Goal: Obtain resource: Download file/media

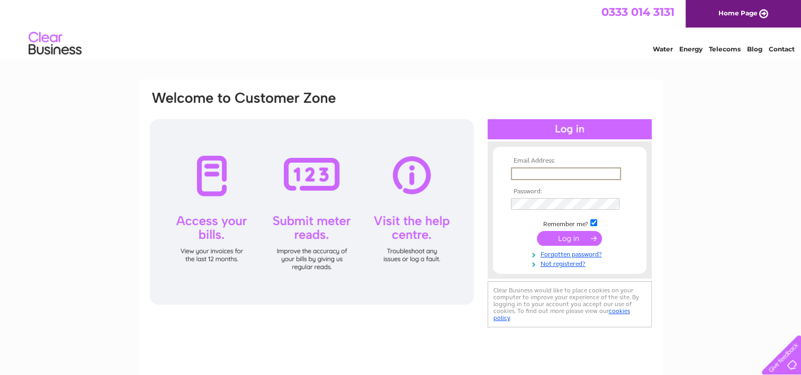
click at [553, 173] on input "text" at bounding box center [566, 173] width 110 height 13
type input "rui.noelia@gmail.com"
click at [537, 230] on input "submit" at bounding box center [569, 237] width 65 height 15
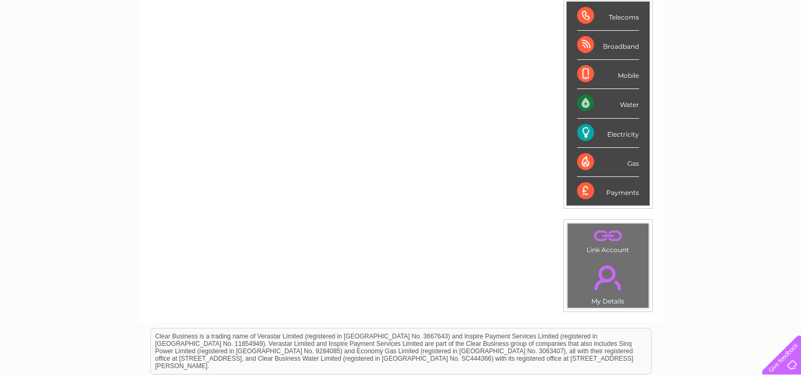
scroll to position [149, 0]
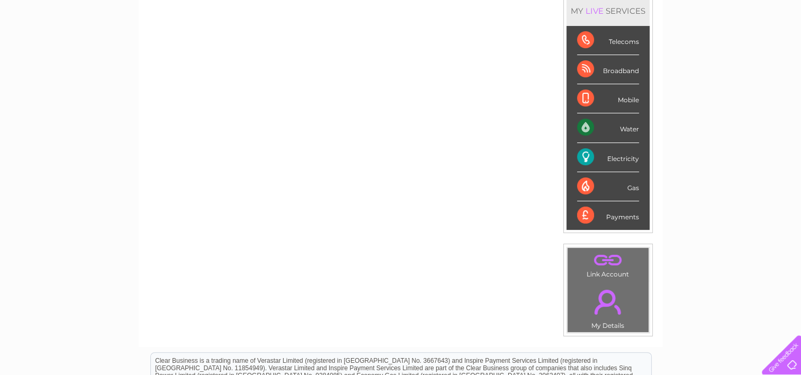
click at [611, 221] on div "Payments" at bounding box center [608, 215] width 62 height 29
click at [617, 210] on div "Payments" at bounding box center [608, 215] width 62 height 29
click at [618, 215] on div "Payments" at bounding box center [608, 215] width 62 height 29
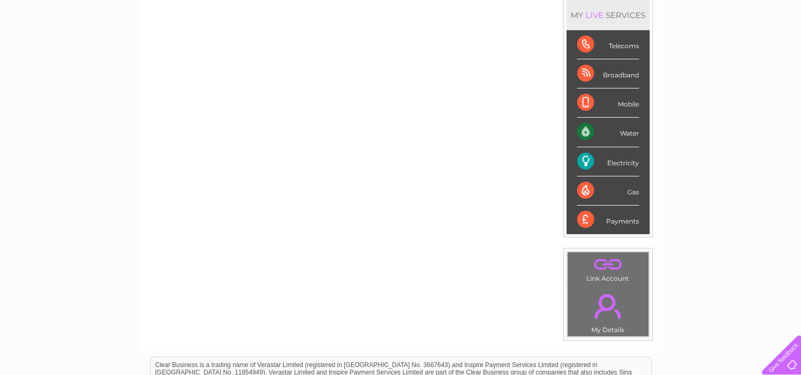
scroll to position [0, 0]
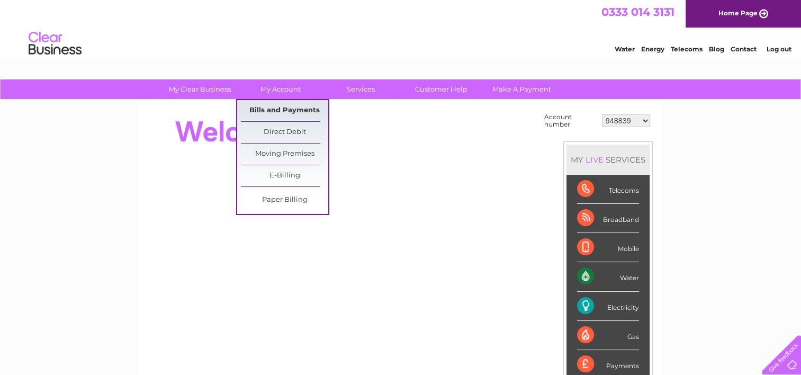
click at [282, 114] on link "Bills and Payments" at bounding box center [284, 110] width 87 height 21
click at [293, 111] on link "Bills and Payments" at bounding box center [284, 110] width 87 height 21
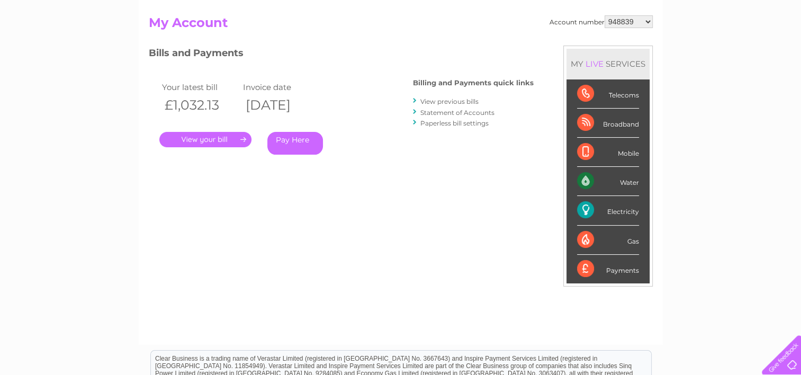
scroll to position [159, 0]
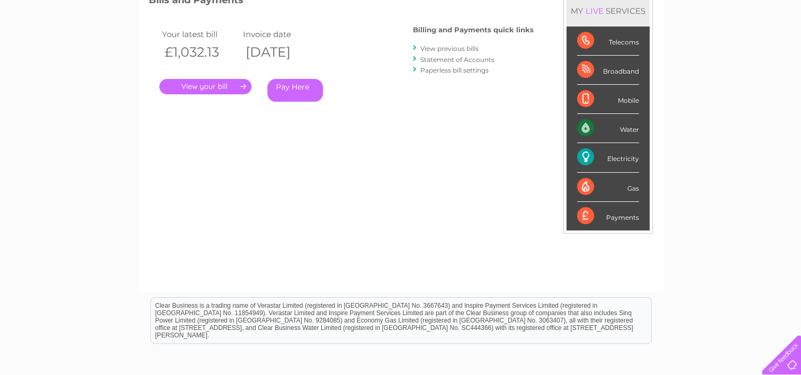
click at [469, 49] on link "View previous bills" at bounding box center [449, 48] width 58 height 8
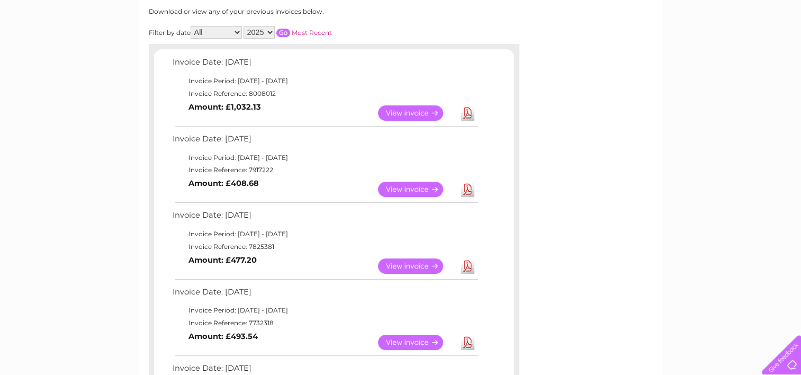
scroll to position [38, 0]
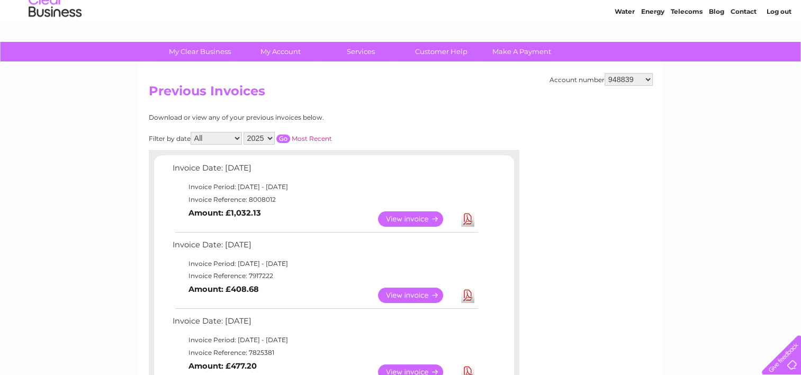
click at [275, 139] on select "2025 2024 2023 2022" at bounding box center [259, 138] width 31 height 13
select select "2024"
click at [245, 132] on select "2025 2024 2023 2022" at bounding box center [259, 138] width 31 height 13
click at [278, 136] on input "button" at bounding box center [283, 138] width 14 height 8
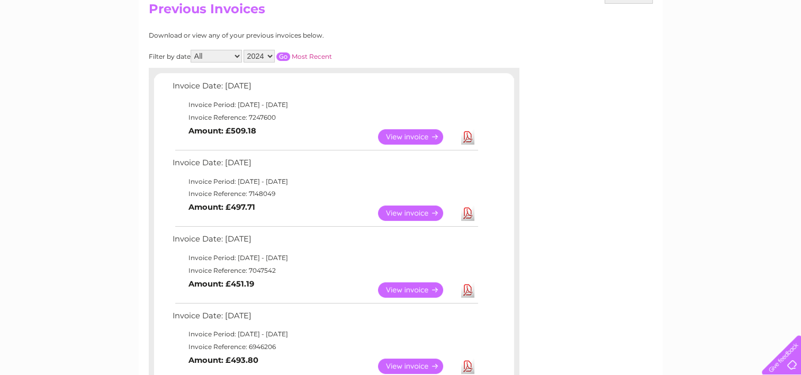
scroll to position [143, 0]
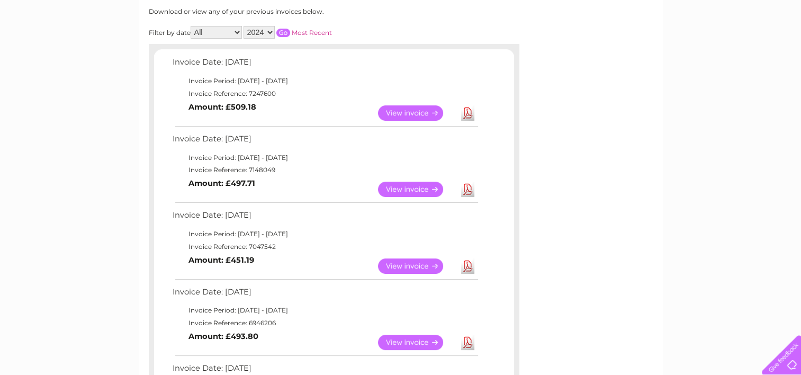
click at [394, 187] on link "View" at bounding box center [417, 189] width 78 height 15
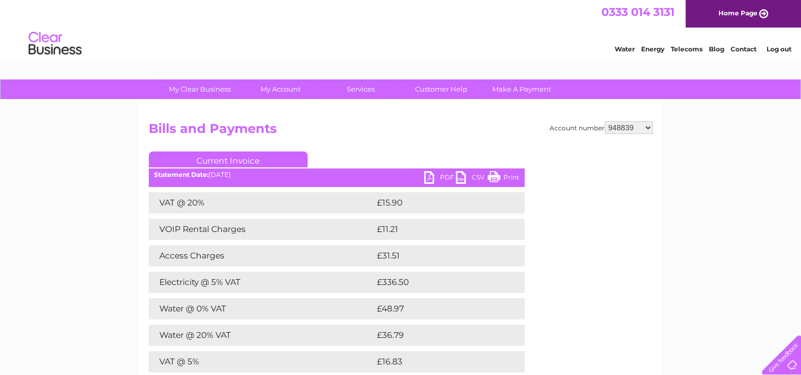
click at [445, 172] on link "PDF" at bounding box center [440, 178] width 32 height 15
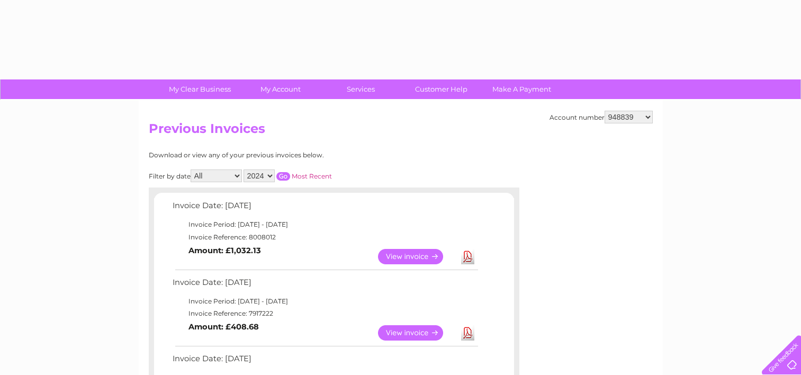
select select "2024"
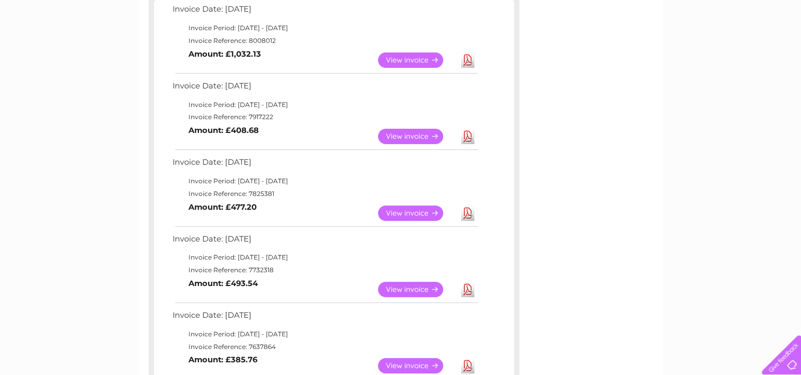
scroll to position [143, 0]
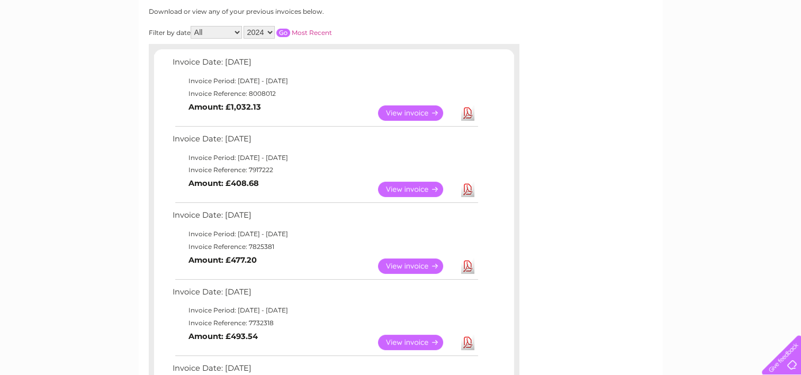
click at [281, 30] on input "button" at bounding box center [283, 33] width 14 height 8
click at [437, 111] on link "View" at bounding box center [417, 112] width 78 height 15
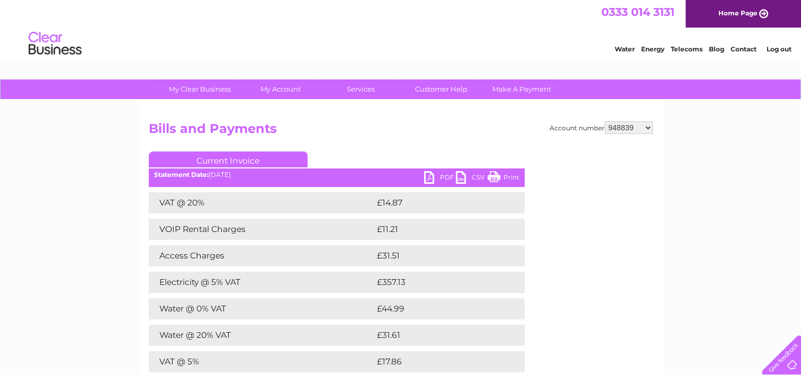
click at [430, 177] on link "PDF" at bounding box center [440, 178] width 32 height 15
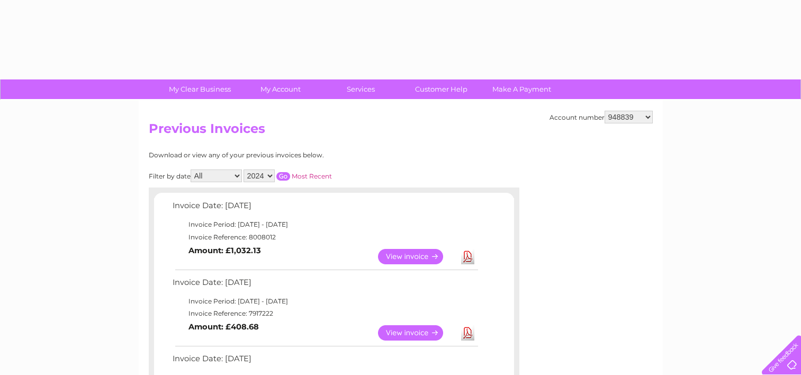
select select "2024"
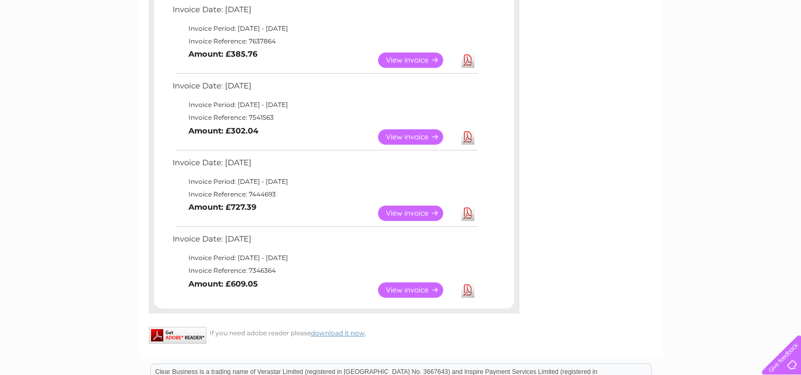
scroll to position [514, 0]
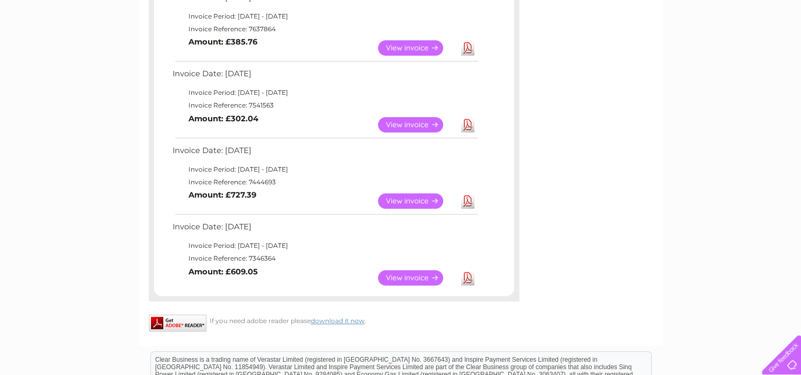
click at [436, 284] on td "View" at bounding box center [416, 277] width 83 height 21
click at [435, 283] on link "View" at bounding box center [417, 277] width 78 height 15
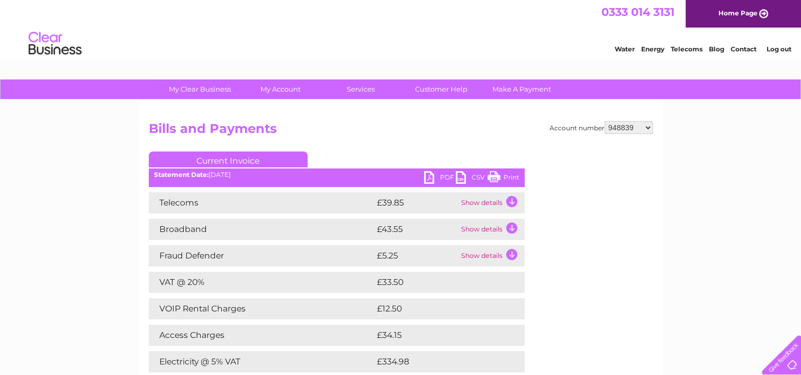
click at [442, 174] on link "PDF" at bounding box center [440, 178] width 32 height 15
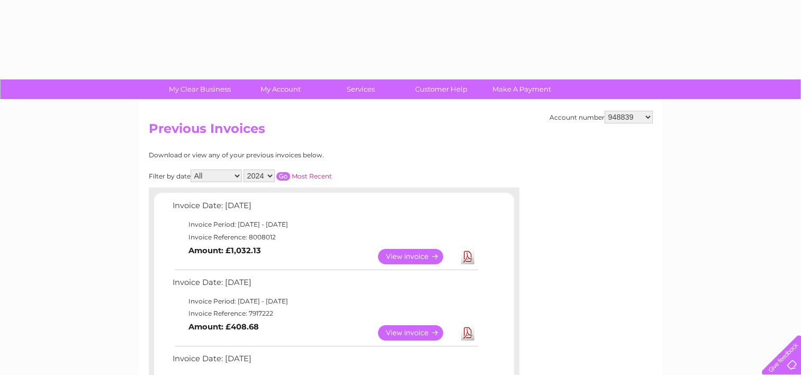
select select "2024"
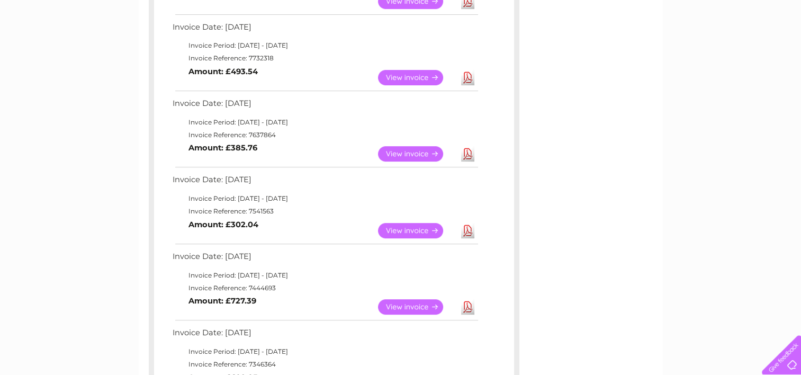
scroll to position [406, 0]
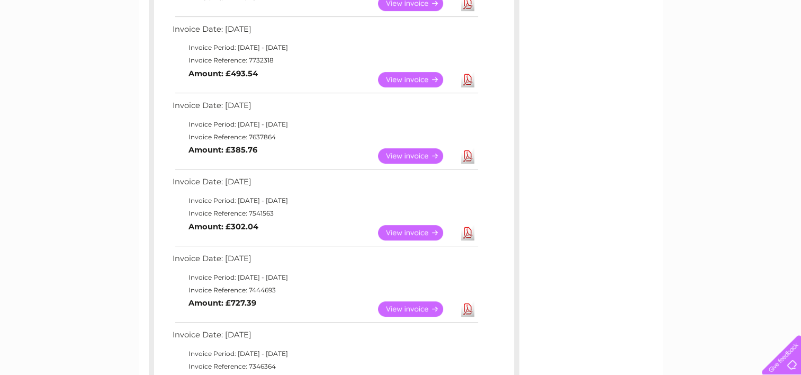
click at [398, 154] on link "View" at bounding box center [417, 155] width 78 height 15
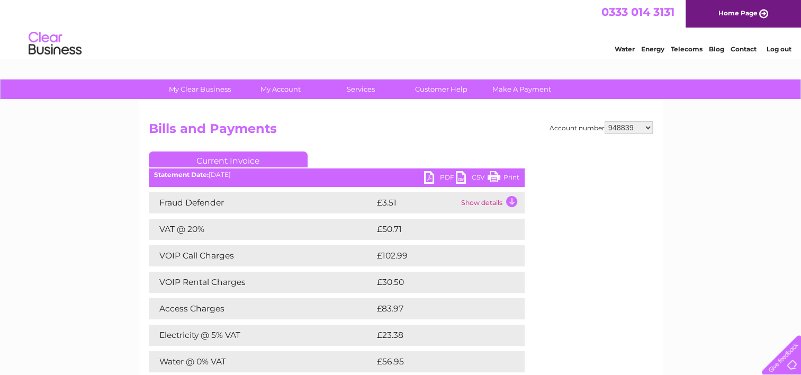
click at [432, 170] on ul "Current Invoice" at bounding box center [337, 161] width 376 height 20
click at [432, 172] on link "PDF" at bounding box center [440, 178] width 32 height 15
click at [436, 177] on link "PDF" at bounding box center [440, 178] width 32 height 15
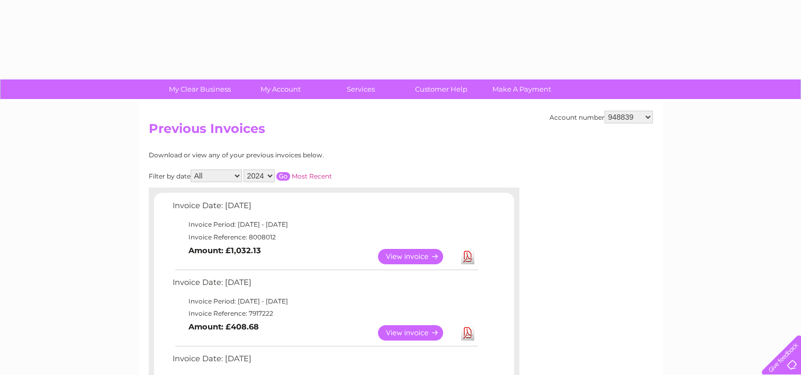
select select "2024"
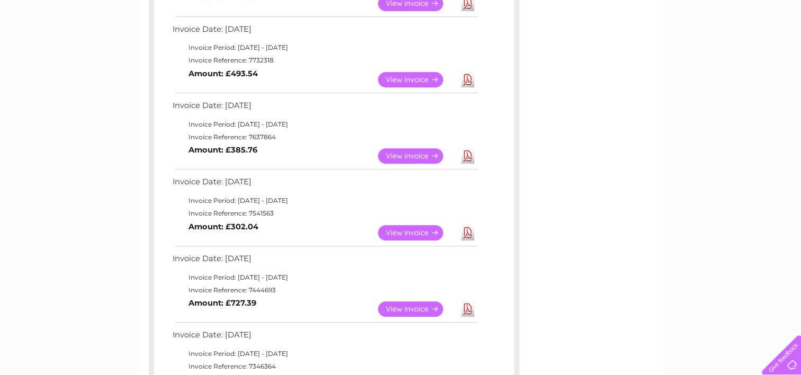
click at [407, 79] on link "View" at bounding box center [417, 79] width 78 height 15
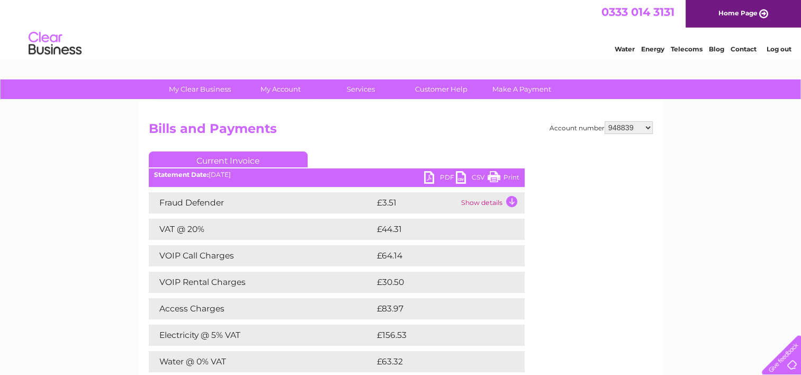
click at [435, 178] on link "PDF" at bounding box center [440, 178] width 32 height 15
click at [436, 180] on link "PDF" at bounding box center [440, 178] width 32 height 15
click at [428, 176] on link "PDF" at bounding box center [440, 178] width 32 height 15
click at [455, 151] on ul "Current Invoice" at bounding box center [337, 161] width 376 height 20
drag, startPoint x: 449, startPoint y: 178, endPoint x: 443, endPoint y: 179, distance: 6.4
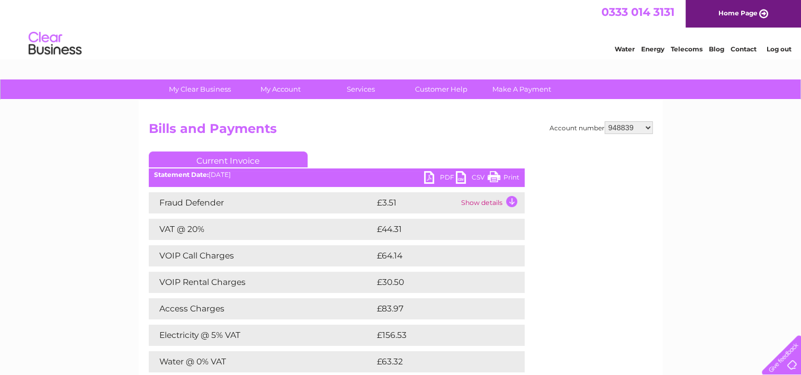
click at [443, 179] on link "PDF" at bounding box center [440, 178] width 32 height 15
click at [487, 180] on link "CSV" at bounding box center [472, 178] width 32 height 15
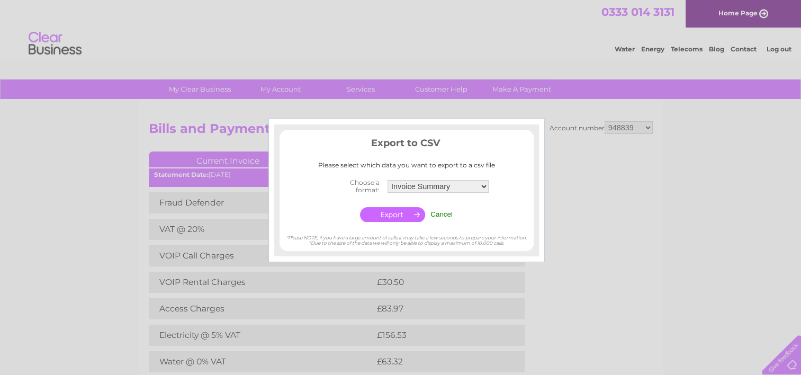
click at [589, 254] on div at bounding box center [400, 187] width 801 height 375
click at [444, 216] on input "Cancel" at bounding box center [441, 214] width 22 height 8
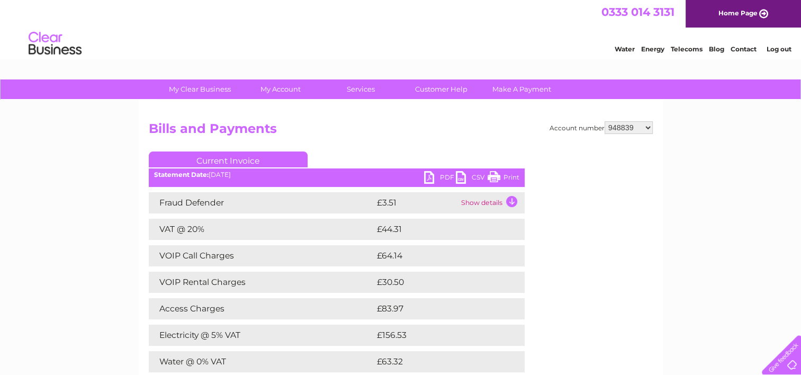
click at [512, 178] on link "Print" at bounding box center [504, 178] width 32 height 15
click at [430, 172] on link "PDF" at bounding box center [440, 178] width 32 height 15
click at [444, 172] on link "PDF" at bounding box center [440, 178] width 32 height 15
click at [430, 175] on link "PDF" at bounding box center [440, 178] width 32 height 15
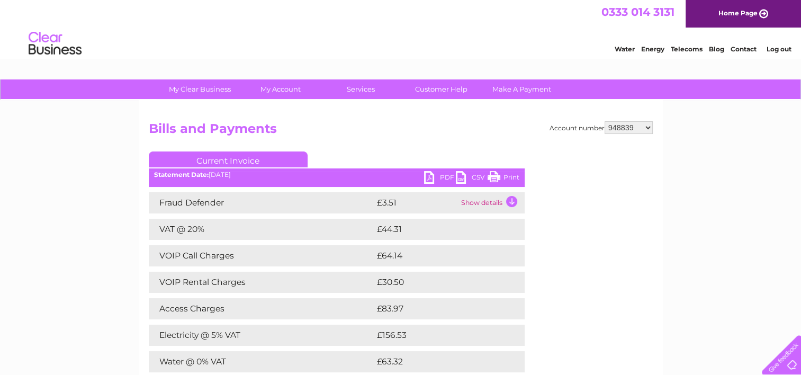
click at [430, 176] on link "PDF" at bounding box center [440, 178] width 32 height 15
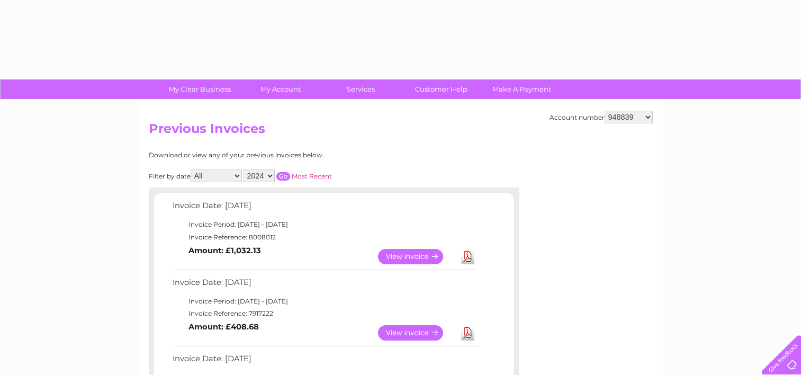
select select "2024"
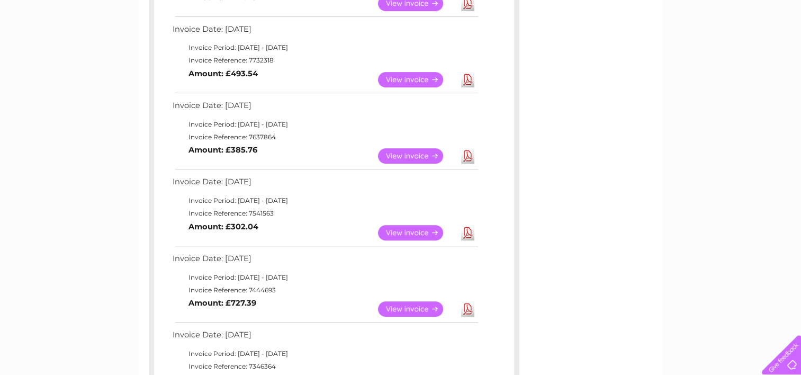
click at [402, 74] on link "View" at bounding box center [417, 79] width 78 height 15
click at [401, 75] on link "View" at bounding box center [417, 79] width 78 height 15
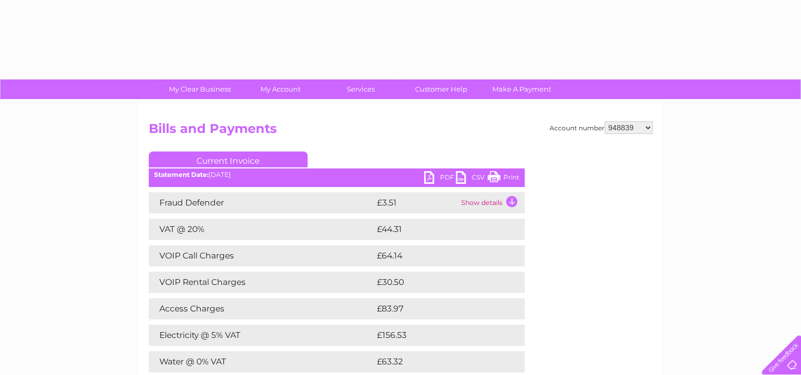
click at [444, 175] on link "PDF" at bounding box center [440, 178] width 32 height 15
click at [444, 174] on link "PDF" at bounding box center [440, 178] width 32 height 15
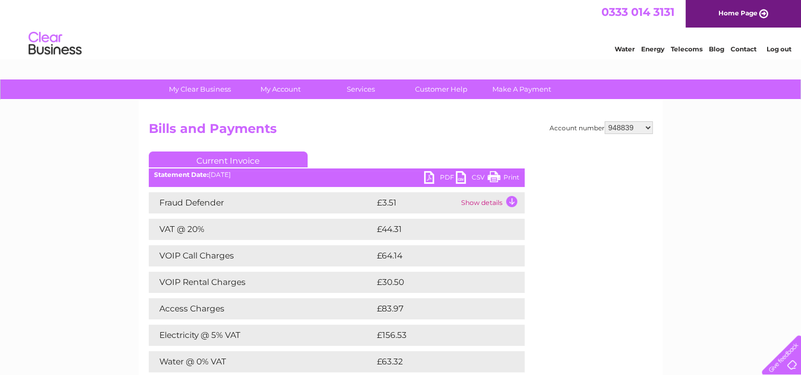
click at [451, 175] on link "PDF" at bounding box center [440, 178] width 32 height 15
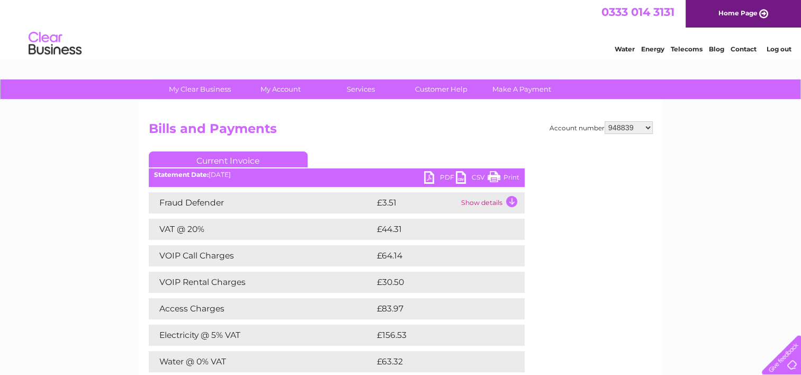
click at [451, 175] on link "PDF" at bounding box center [440, 178] width 32 height 15
click at [444, 175] on link "PDF" at bounding box center [440, 178] width 32 height 15
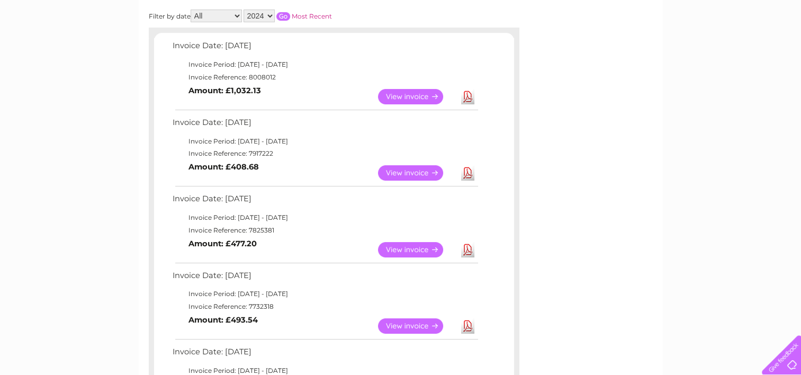
scroll to position [141, 0]
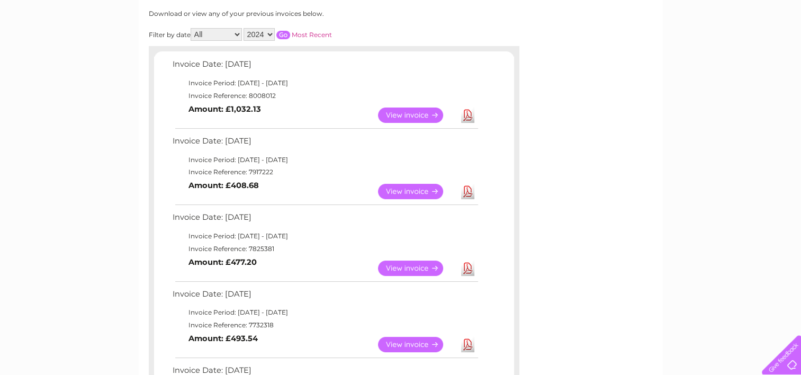
click at [265, 32] on select "2025 2024 2023 2022" at bounding box center [259, 34] width 31 height 13
select select "2025"
click at [245, 28] on select "2025 2024 2023 2022" at bounding box center [259, 34] width 31 height 13
click at [284, 36] on input "button" at bounding box center [283, 35] width 14 height 8
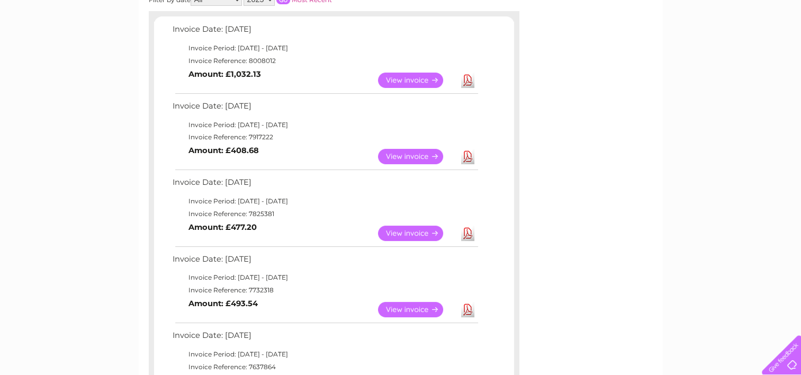
scroll to position [194, 0]
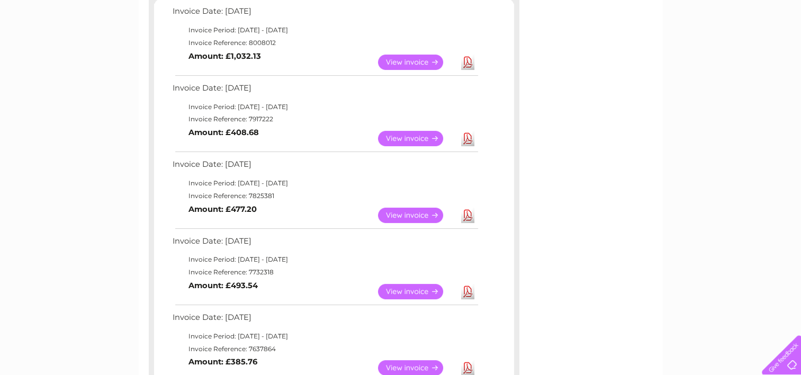
click at [409, 144] on link "View" at bounding box center [417, 138] width 78 height 15
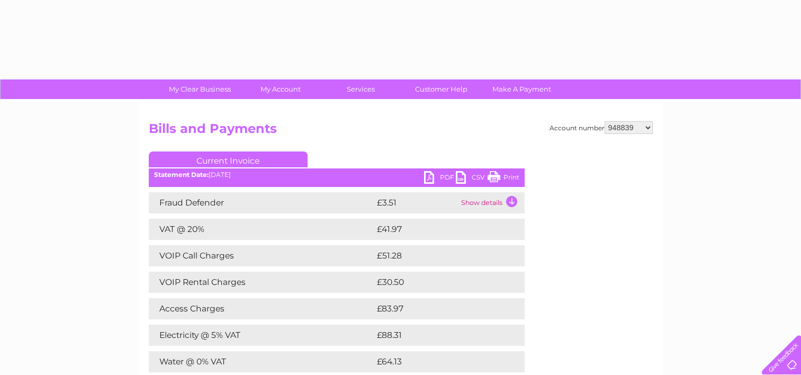
click at [396, 143] on div "Account number 948839 1096234 30290983 Bills and Payments Current Invoice PDF C…" at bounding box center [401, 296] width 504 height 350
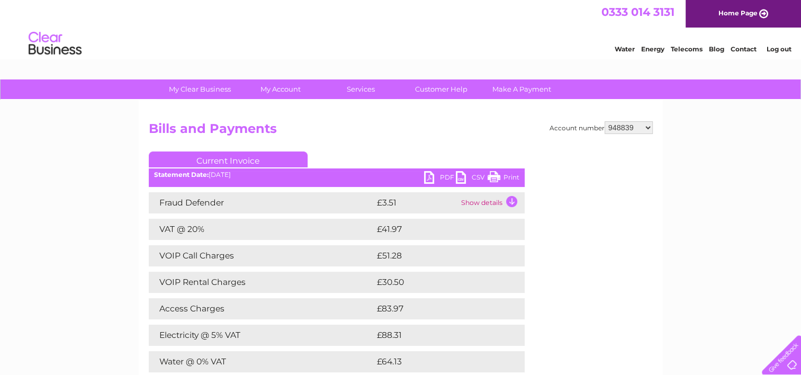
click at [428, 167] on ul "Current Invoice" at bounding box center [337, 161] width 376 height 20
click at [431, 176] on link "PDF" at bounding box center [440, 178] width 32 height 15
click at [436, 175] on link "PDF" at bounding box center [440, 178] width 32 height 15
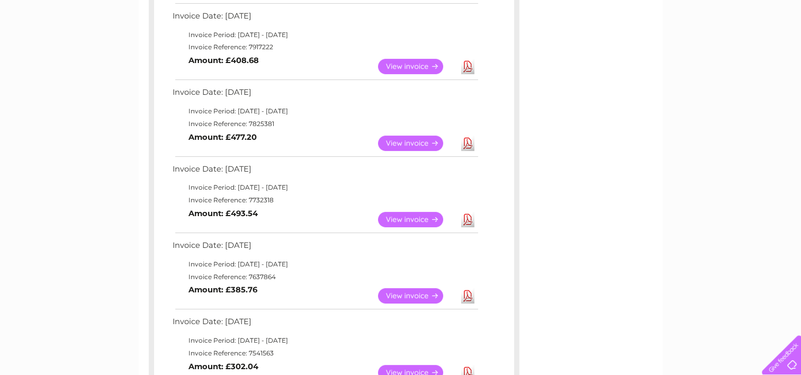
scroll to position [300, 0]
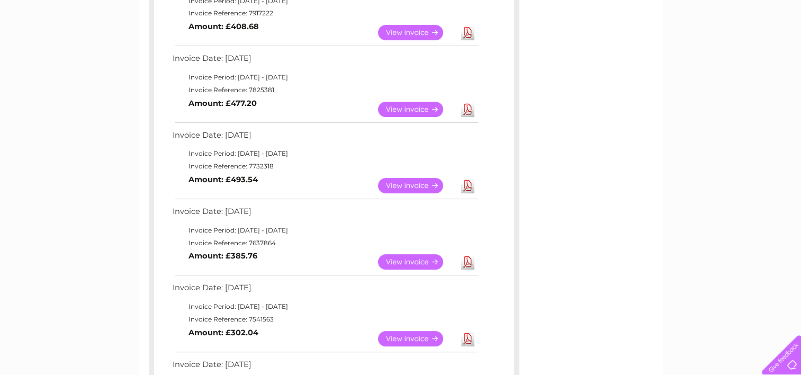
click at [402, 182] on link "View" at bounding box center [417, 185] width 78 height 15
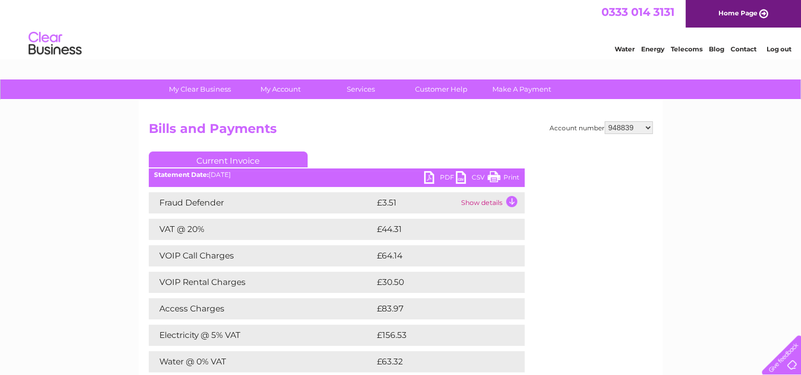
click at [421, 182] on div "PDF CSV Print Statement Date: 12/05/2025" at bounding box center [337, 179] width 376 height 16
click at [428, 182] on link "PDF" at bounding box center [440, 178] width 32 height 15
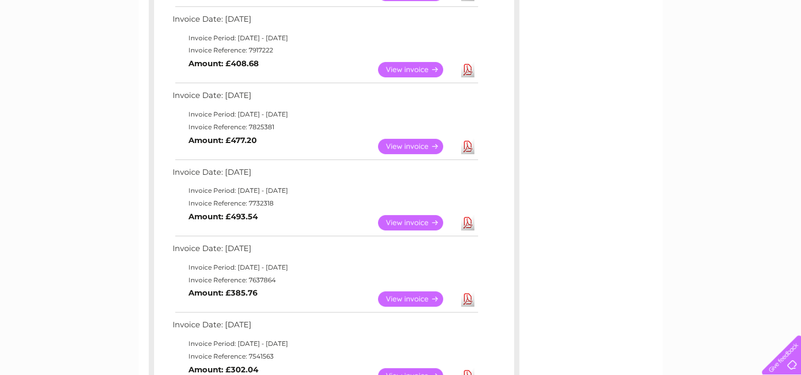
scroll to position [245, 0]
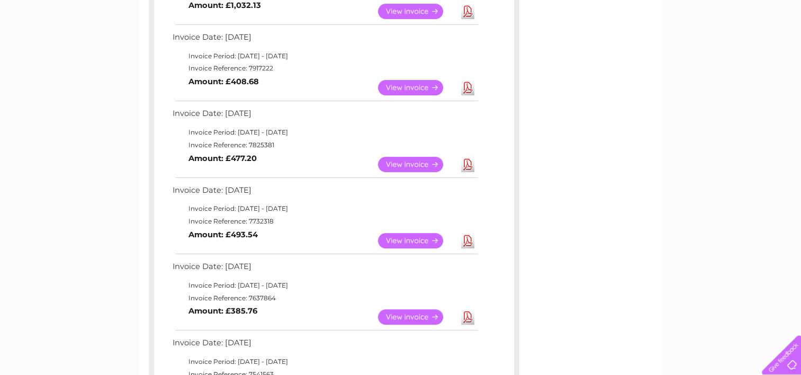
click at [410, 244] on link "View" at bounding box center [417, 240] width 78 height 15
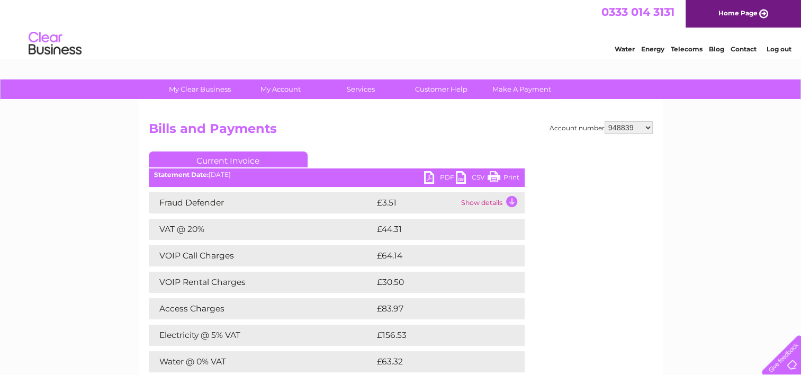
click at [443, 166] on ul "Current Invoice" at bounding box center [337, 161] width 376 height 20
click at [444, 178] on link "PDF" at bounding box center [440, 178] width 32 height 15
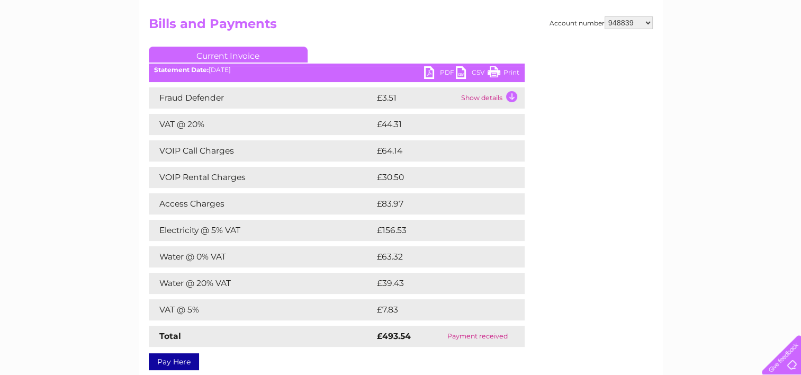
scroll to position [106, 0]
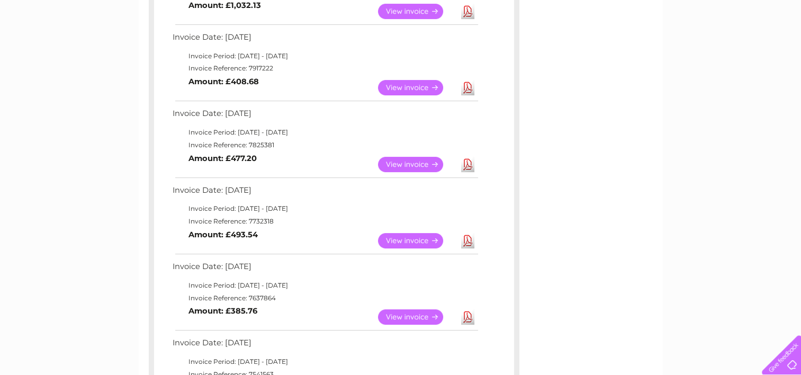
click at [404, 157] on link "View" at bounding box center [417, 164] width 78 height 15
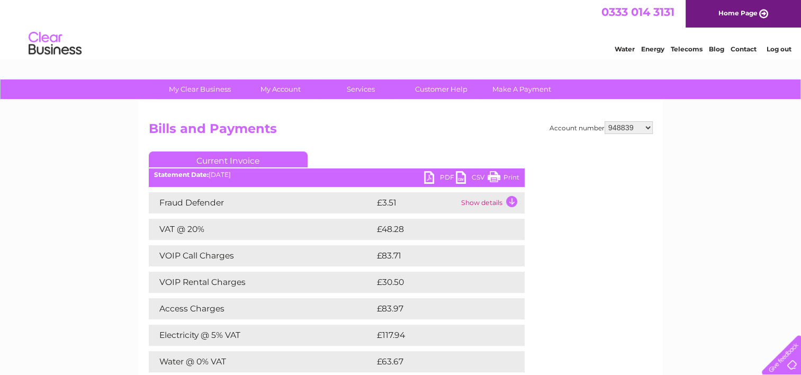
click at [430, 177] on link "PDF" at bounding box center [440, 178] width 32 height 15
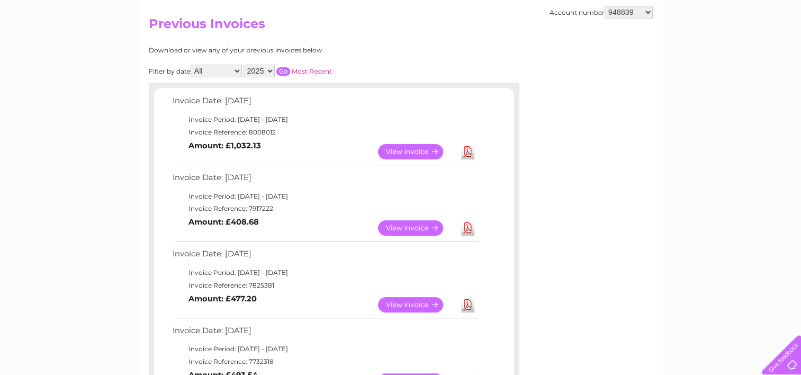
scroll to position [86, 0]
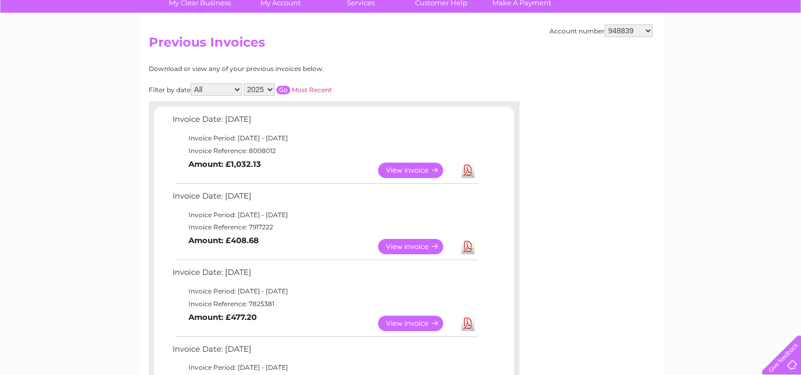
click at [400, 166] on link "View" at bounding box center [417, 170] width 78 height 15
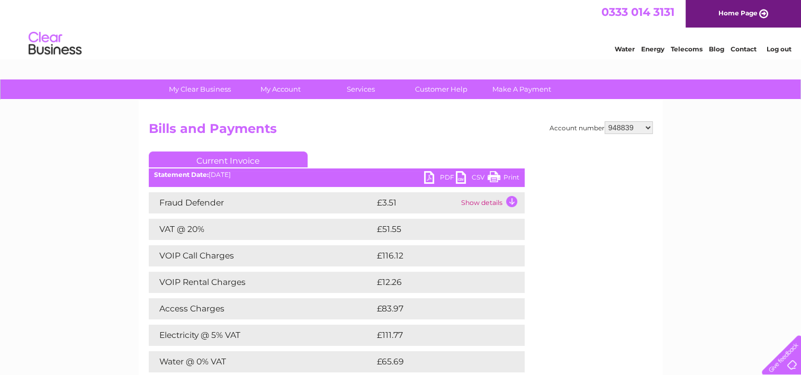
click at [420, 179] on div "PDF CSV Print Statement Date: [DATE]" at bounding box center [337, 179] width 376 height 16
click at [426, 177] on link "PDF" at bounding box center [440, 178] width 32 height 15
